Goal: Information Seeking & Learning: Learn about a topic

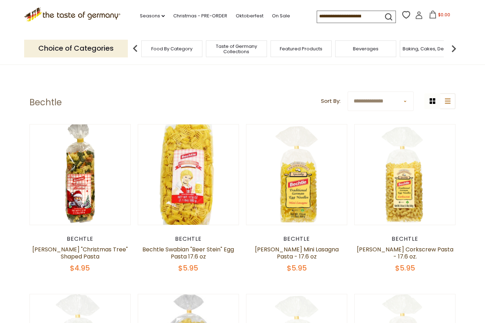
click at [295, 197] on link at bounding box center [297, 175] width 84 height 84
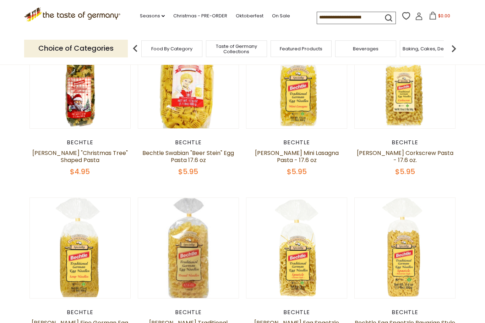
scroll to position [96, 0]
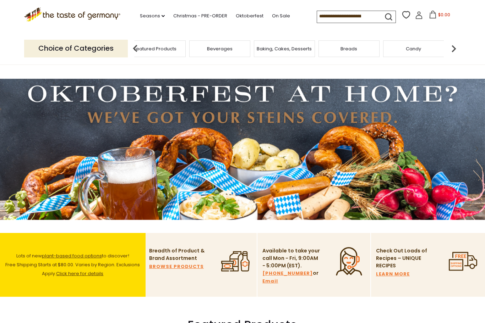
click at [119, 45] on span "Taste of Germany Collections" at bounding box center [90, 49] width 57 height 11
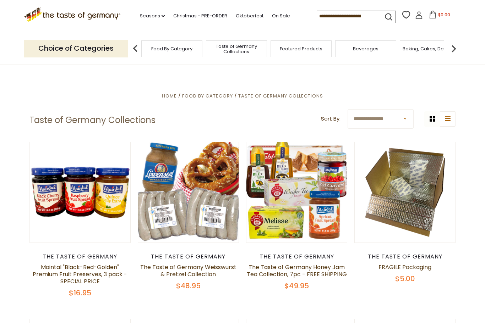
click at [208, 44] on span "Taste of Germany Collections" at bounding box center [236, 49] width 57 height 11
click at [208, 93] on span "Food By Category" at bounding box center [207, 96] width 51 height 7
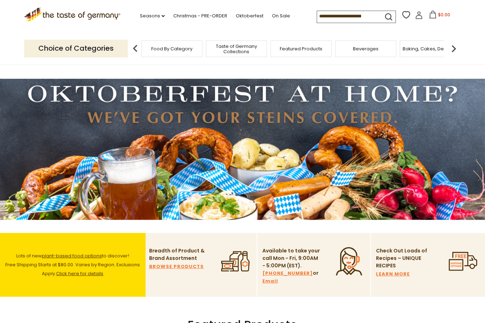
click at [454, 47] on img at bounding box center [454, 49] width 14 height 14
click at [452, 50] on img at bounding box center [454, 49] width 14 height 14
click at [453, 48] on img at bounding box center [454, 49] width 14 height 14
click at [455, 45] on img at bounding box center [454, 49] width 14 height 14
click at [455, 47] on img at bounding box center [454, 49] width 14 height 14
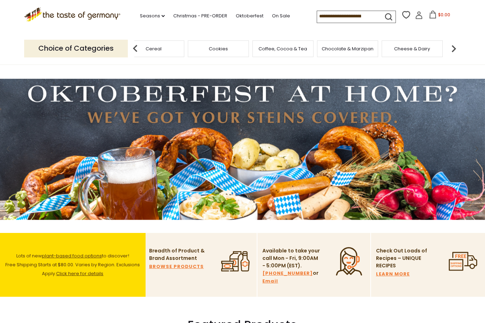
click at [455, 45] on img at bounding box center [454, 49] width 14 height 14
click at [454, 46] on img at bounding box center [454, 49] width 14 height 14
click at [455, 45] on img at bounding box center [454, 49] width 14 height 14
click at [455, 46] on img at bounding box center [454, 49] width 14 height 14
click at [362, 49] on div "Food By Category Taste of Germany Collections Featured Products Beverages Bakin…" at bounding box center [359, 48] width 2132 height 17
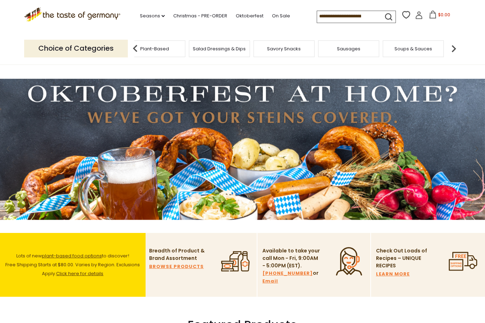
click at [451, 47] on img at bounding box center [454, 49] width 14 height 14
click at [451, 46] on img at bounding box center [454, 49] width 14 height 14
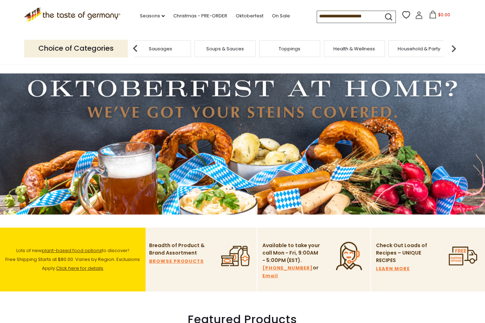
click at [454, 42] on img at bounding box center [454, 49] width 14 height 14
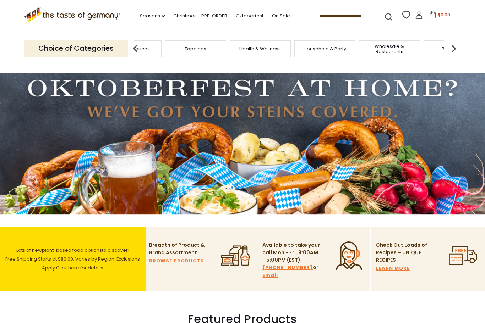
click at [453, 45] on img at bounding box center [454, 49] width 14 height 14
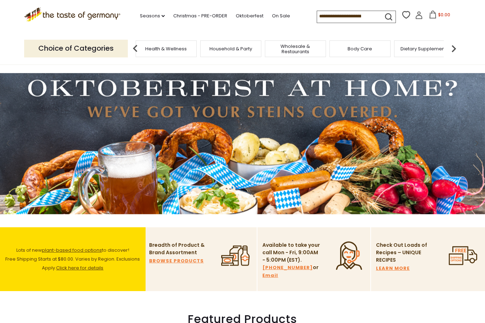
click at [453, 43] on img at bounding box center [454, 49] width 14 height 14
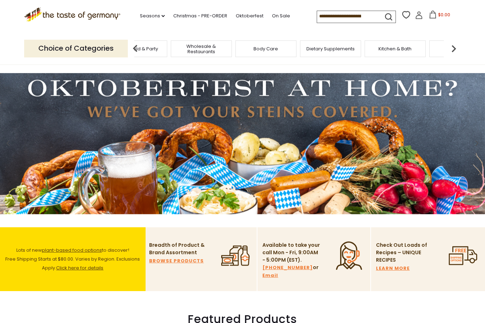
click at [454, 44] on img at bounding box center [454, 49] width 14 height 14
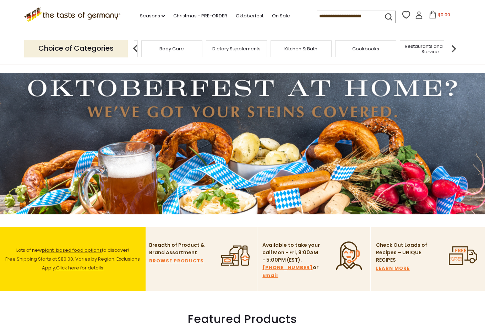
click at [455, 43] on img at bounding box center [454, 49] width 14 height 14
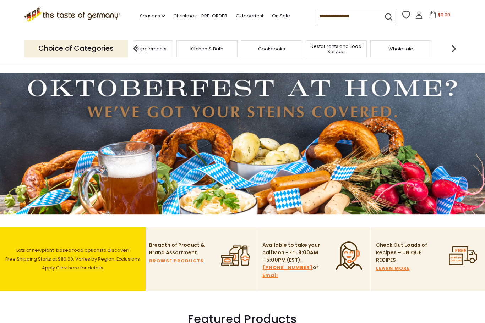
click at [455, 42] on img at bounding box center [454, 49] width 14 height 14
click at [138, 48] on img at bounding box center [135, 49] width 14 height 14
click at [139, 46] on img at bounding box center [135, 49] width 14 height 14
click at [136, 42] on img at bounding box center [135, 49] width 14 height 14
click at [134, 43] on img at bounding box center [135, 49] width 14 height 14
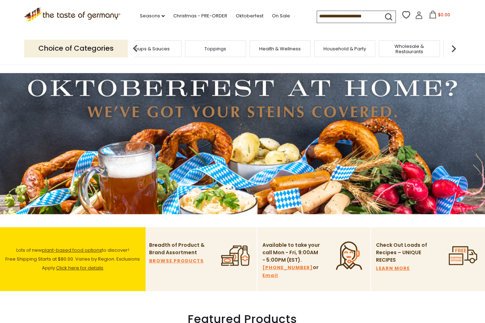
click at [136, 43] on img at bounding box center [135, 49] width 14 height 14
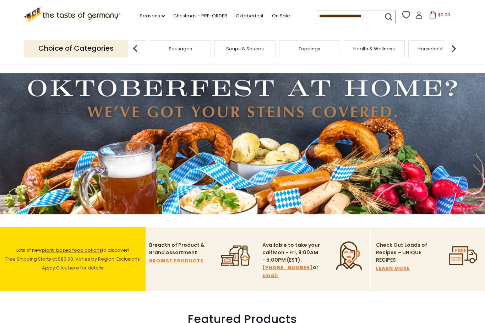
click at [139, 44] on img at bounding box center [135, 49] width 14 height 14
click at [140, 45] on img at bounding box center [135, 49] width 14 height 14
click at [142, 44] on img at bounding box center [135, 49] width 14 height 14
click at [140, 43] on img at bounding box center [135, 49] width 14 height 14
click at [139, 42] on img at bounding box center [135, 49] width 14 height 14
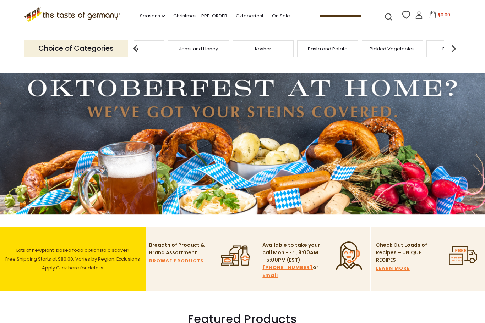
click at [134, 42] on img at bounding box center [135, 49] width 14 height 14
click at [135, 40] on div "Condiments, Seasonings" at bounding box center [163, 48] width 65 height 17
click at [138, 42] on img at bounding box center [135, 49] width 14 height 14
click at [141, 45] on img at bounding box center [135, 49] width 14 height 14
click at [138, 42] on img at bounding box center [135, 49] width 14 height 14
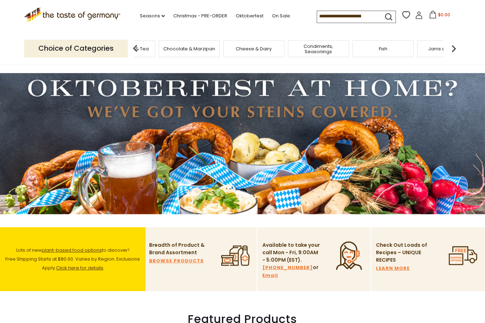
click at [137, 42] on img at bounding box center [135, 49] width 14 height 14
click at [138, 42] on img at bounding box center [135, 49] width 14 height 14
click at [317, 12] on input at bounding box center [347, 16] width 60 height 10
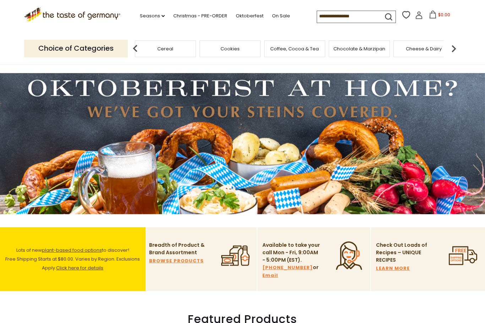
scroll to position [5, 0]
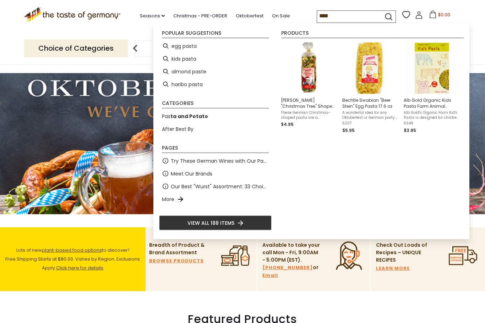
type input "*****"
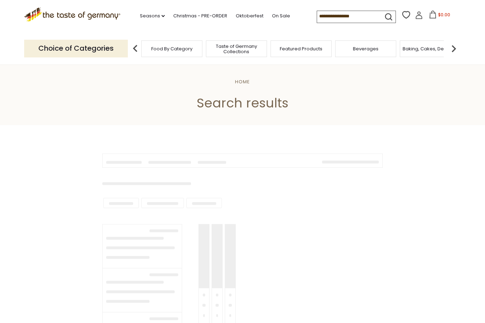
type input "*****"
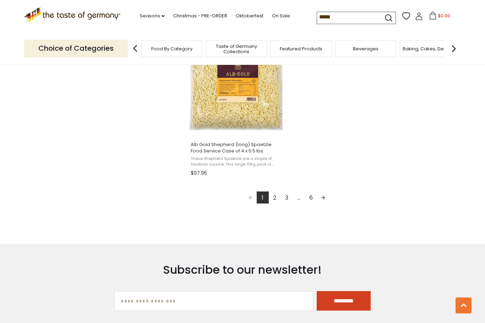
click at [322, 192] on link "Next page" at bounding box center [323, 198] width 12 height 12
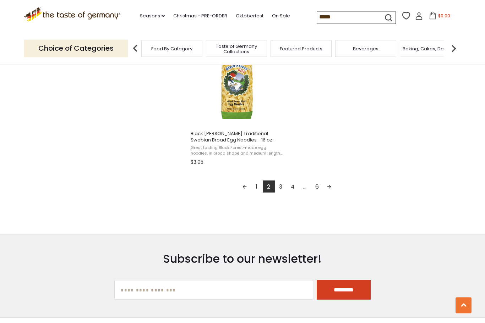
scroll to position [1262, 0]
click at [329, 186] on link "Next page" at bounding box center [329, 187] width 12 height 12
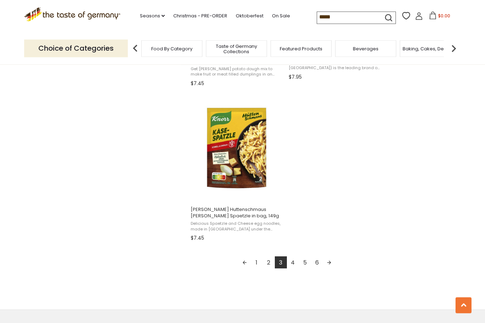
scroll to position [1184, 0]
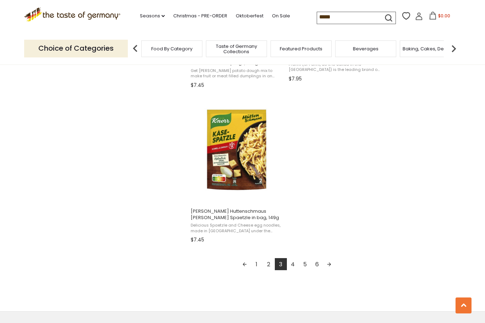
click at [332, 263] on link "Next page" at bounding box center [329, 264] width 12 height 12
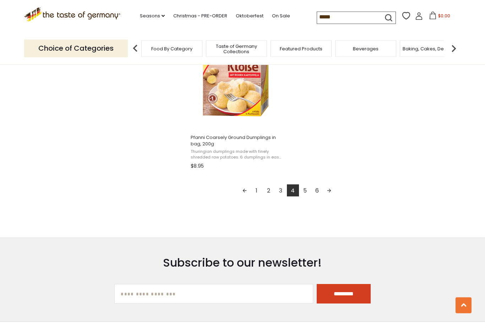
scroll to position [1260, 0]
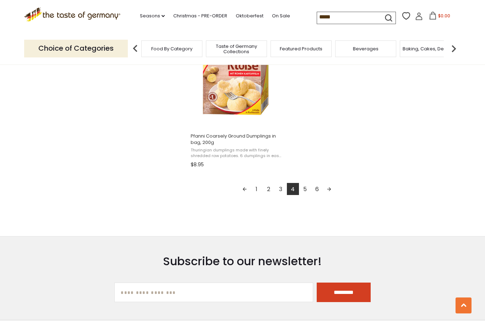
click at [329, 188] on link "Next page" at bounding box center [329, 189] width 12 height 12
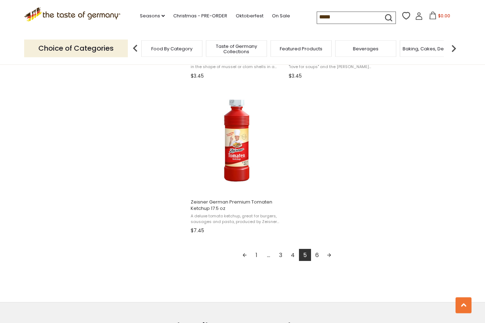
scroll to position [1195, 0]
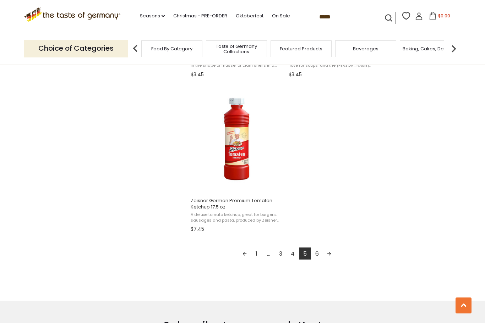
click at [330, 252] on link "Next page" at bounding box center [329, 254] width 12 height 12
